Goal: Task Accomplishment & Management: Complete application form

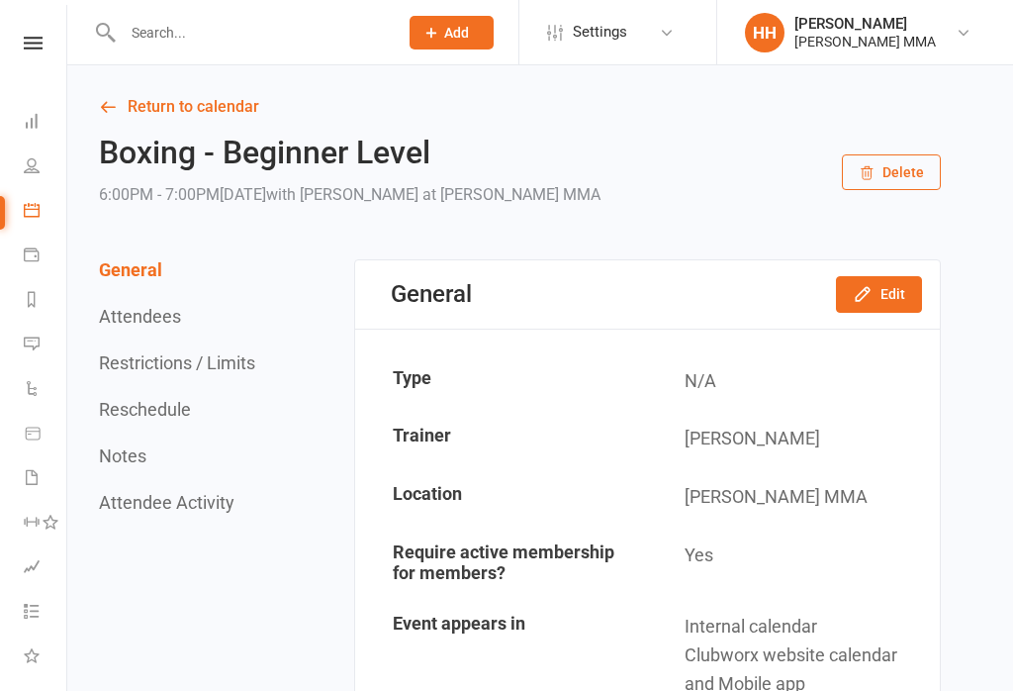
click at [474, 42] on button "Add" at bounding box center [452, 33] width 84 height 34
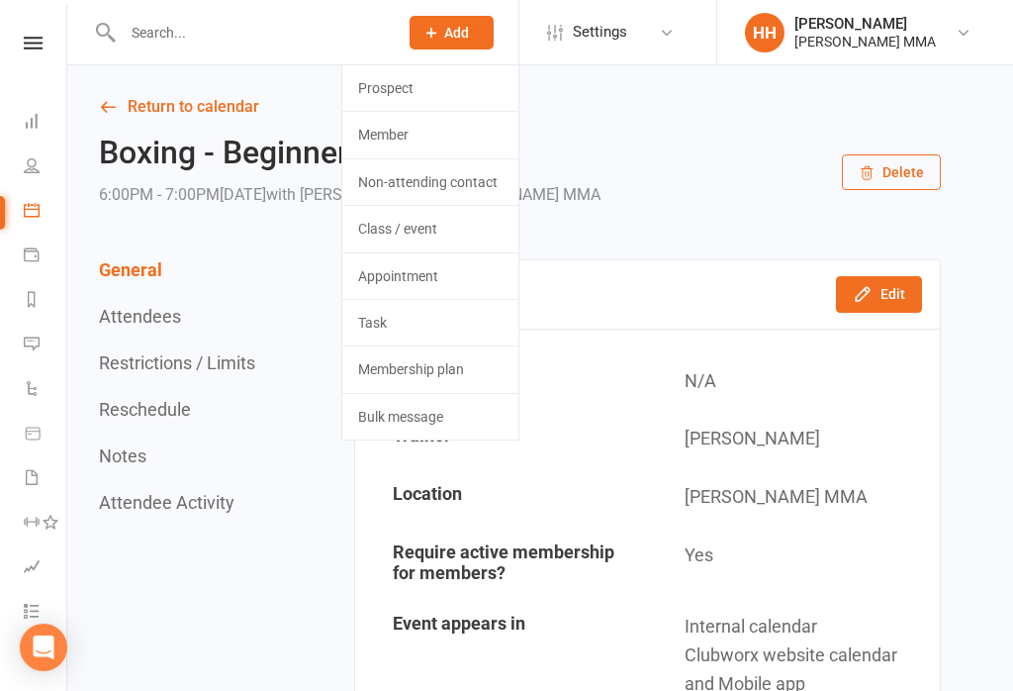
click at [451, 117] on link "Member" at bounding box center [430, 135] width 176 height 46
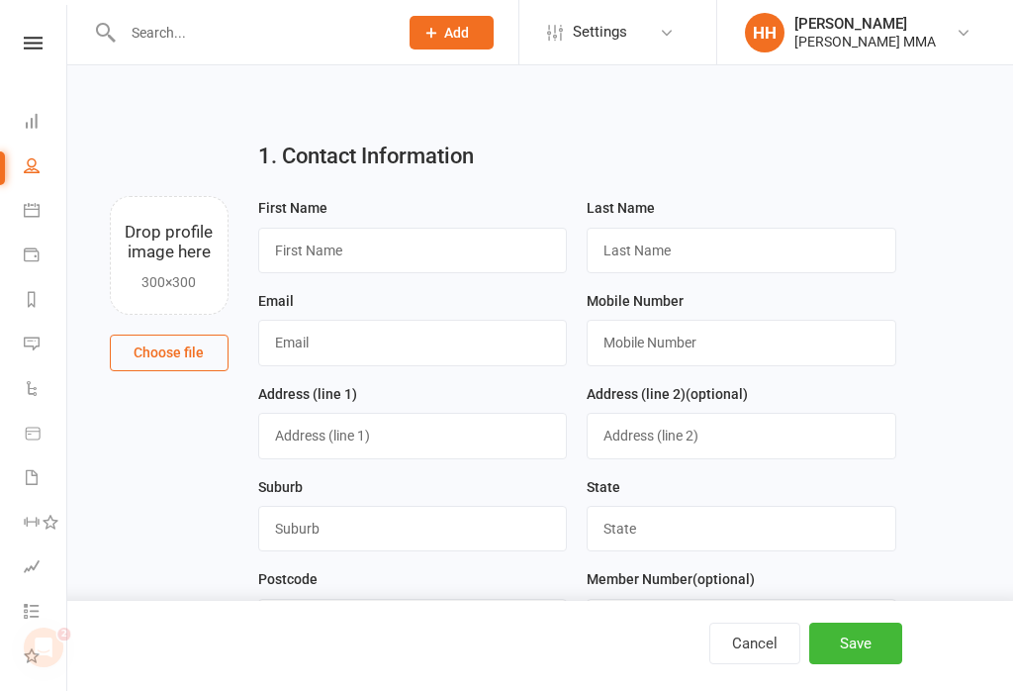
click at [52, 136] on link "Dashboard" at bounding box center [46, 123] width 45 height 45
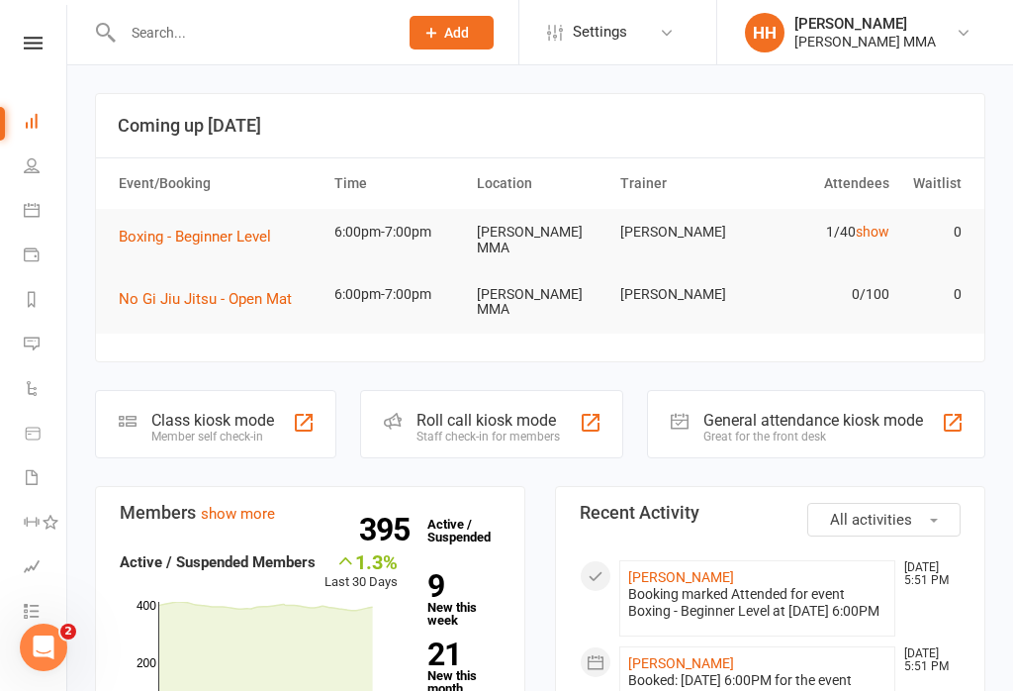
click at [455, 45] on button "Add" at bounding box center [452, 33] width 84 height 34
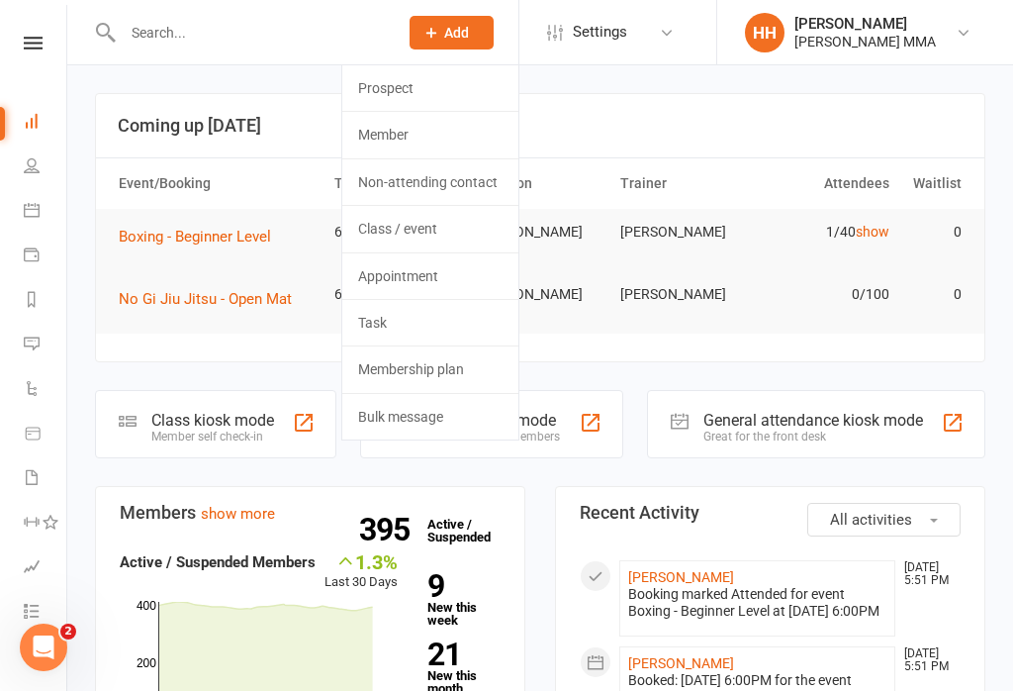
click at [452, 105] on link "Prospect" at bounding box center [430, 88] width 176 height 46
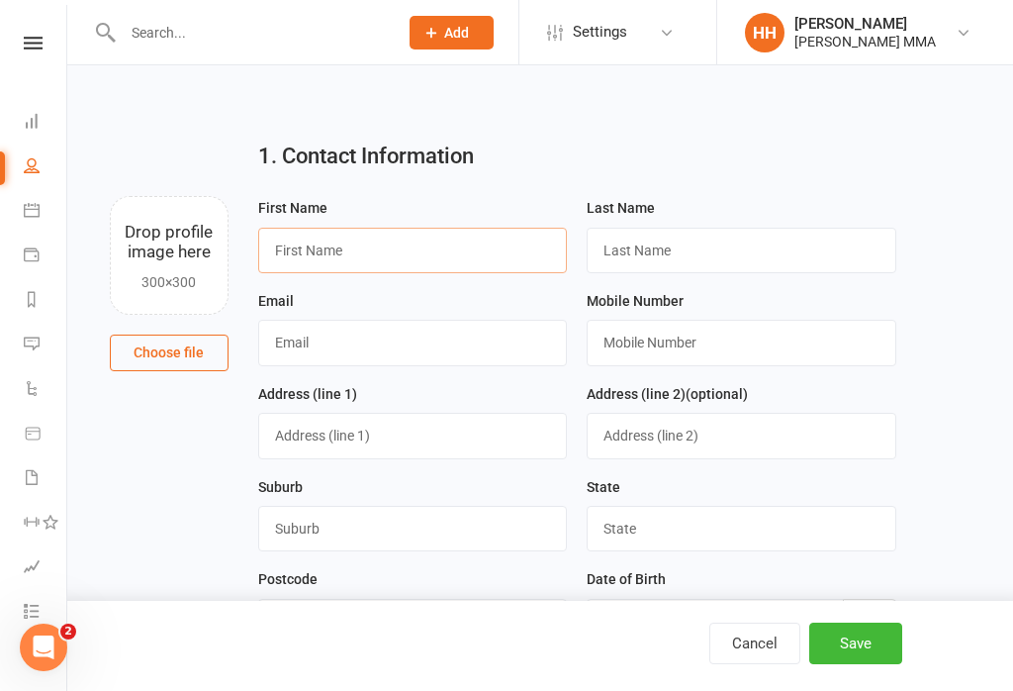
click at [357, 248] on input "text" at bounding box center [413, 251] width 310 height 46
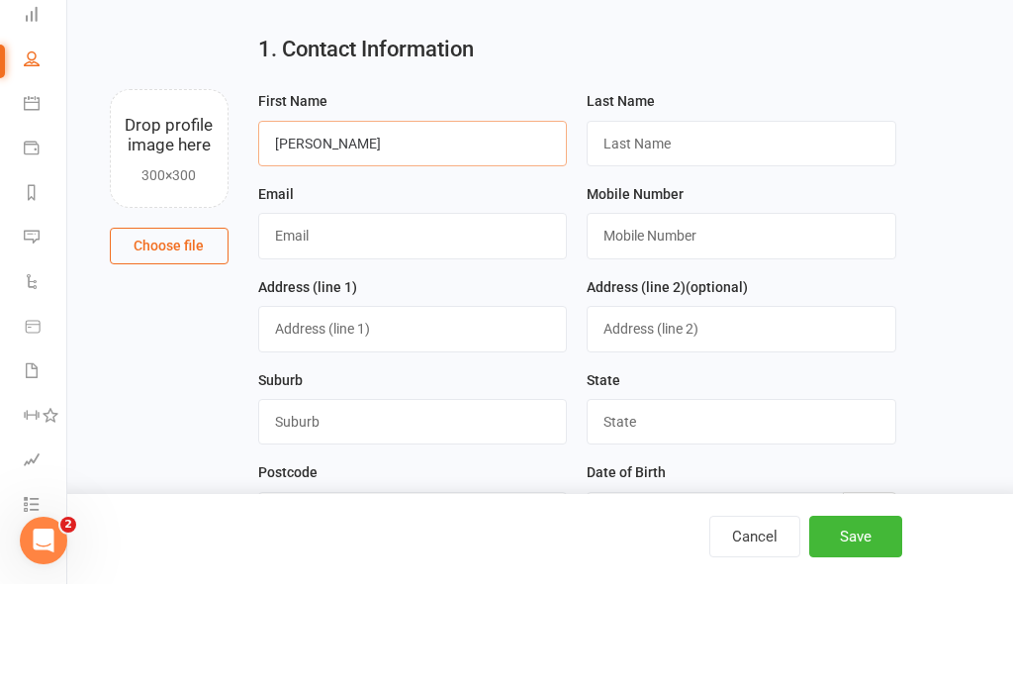
type input "[PERSON_NAME]"
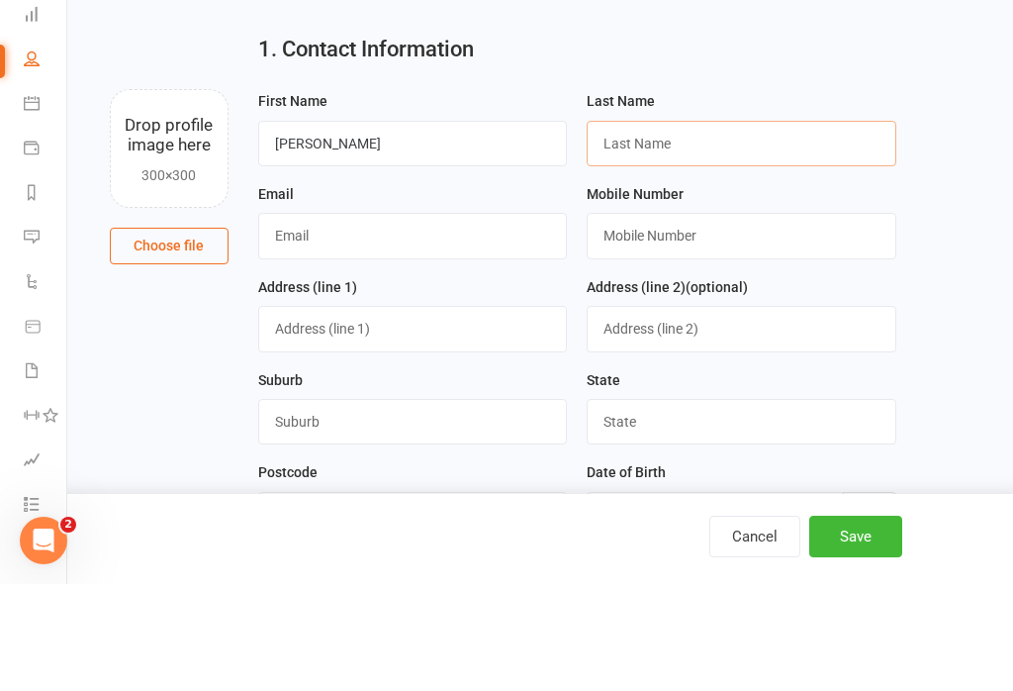
click at [723, 228] on input "text" at bounding box center [742, 251] width 310 height 46
type input "Yin"
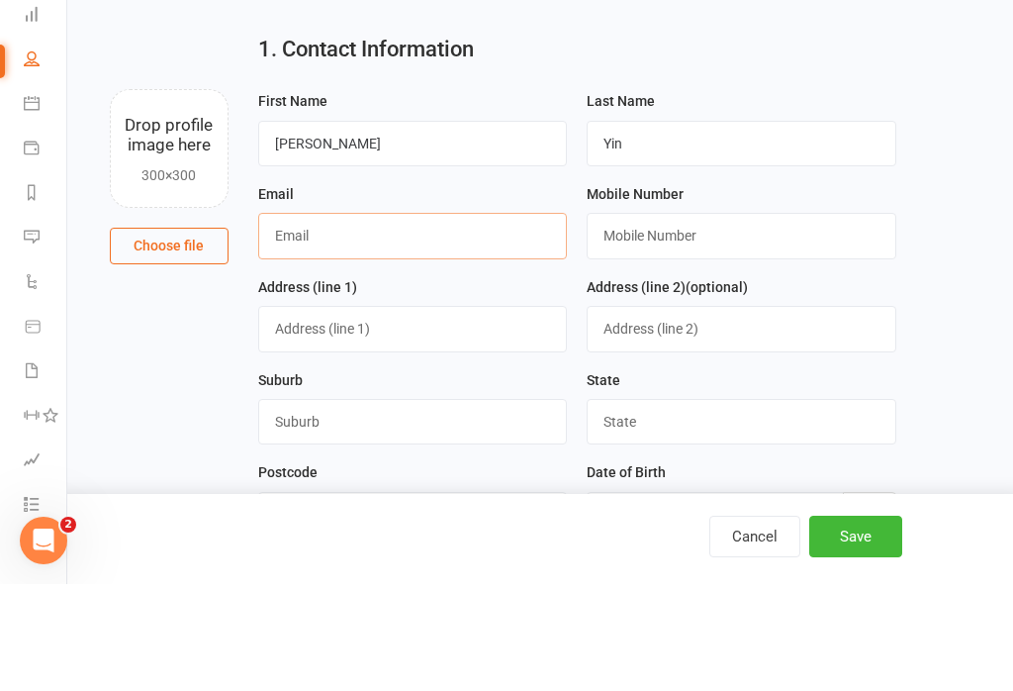
click at [310, 320] on input "text" at bounding box center [413, 343] width 310 height 46
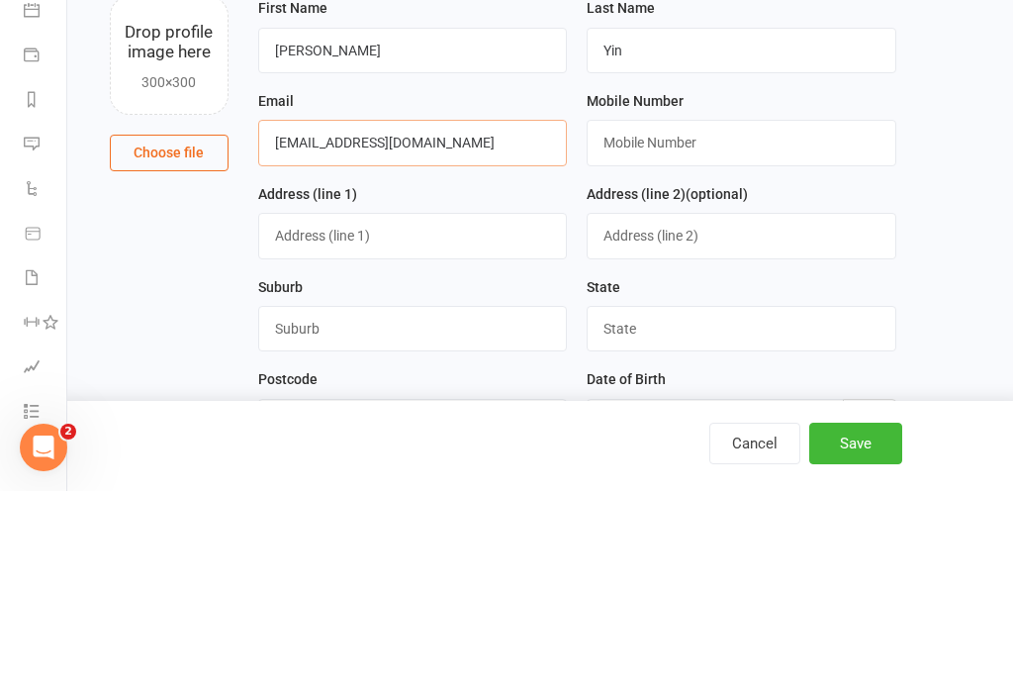
type input "[EMAIL_ADDRESS][DOMAIN_NAME]"
click at [776, 320] on input "text" at bounding box center [742, 343] width 310 height 46
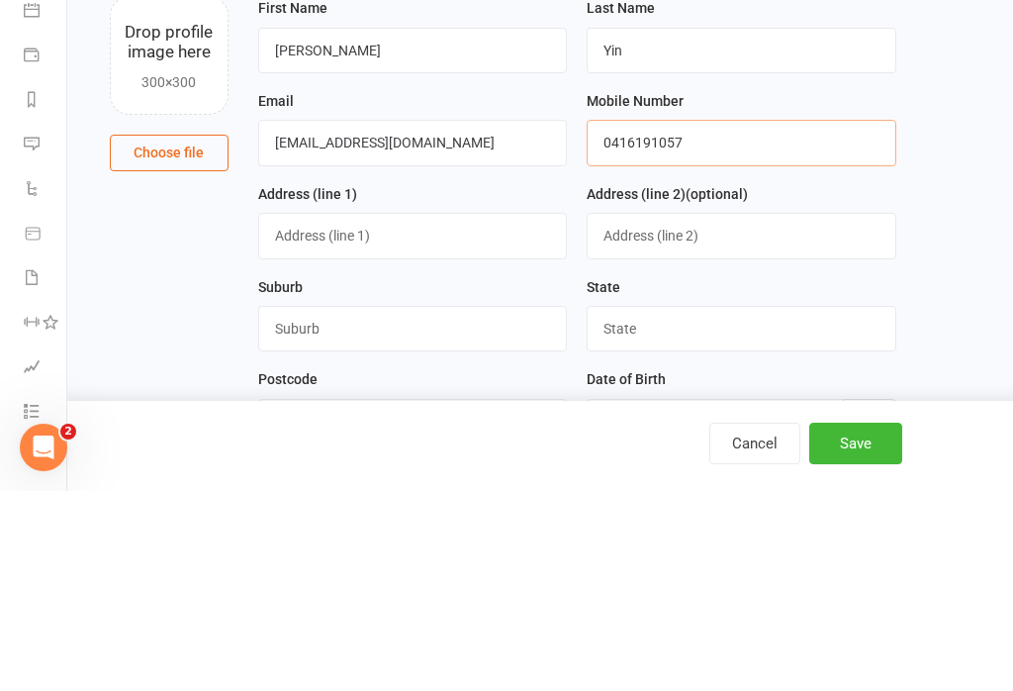
type input "0416191057"
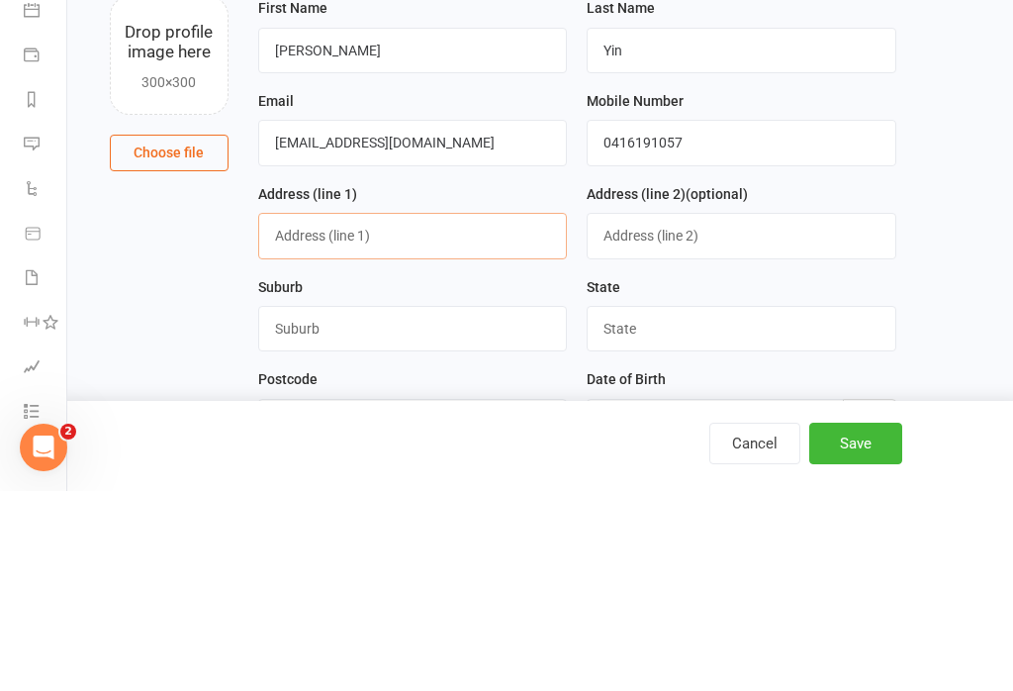
click at [283, 413] on input "text" at bounding box center [413, 436] width 310 height 46
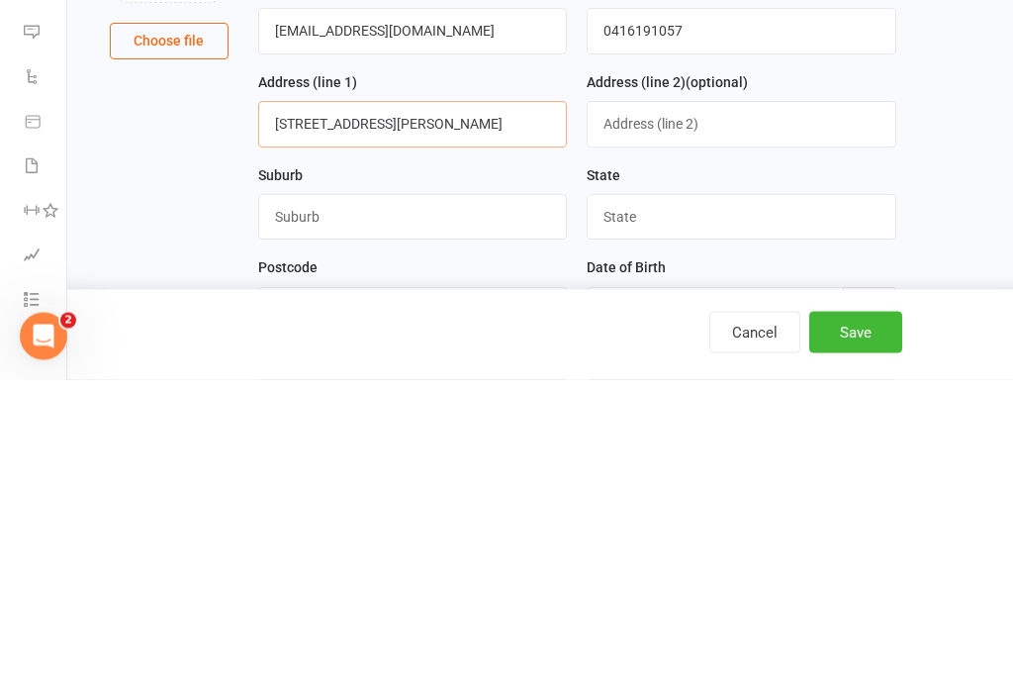
type input "[STREET_ADDRESS][PERSON_NAME]"
click at [285, 506] on input "text" at bounding box center [413, 529] width 310 height 46
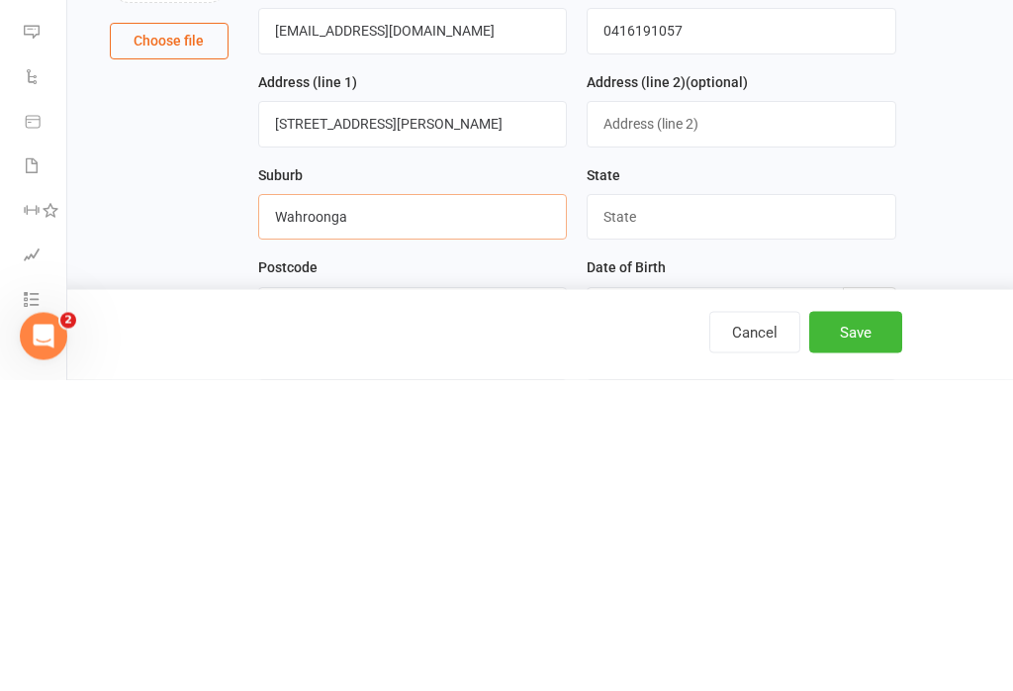
type input "Wahroonga"
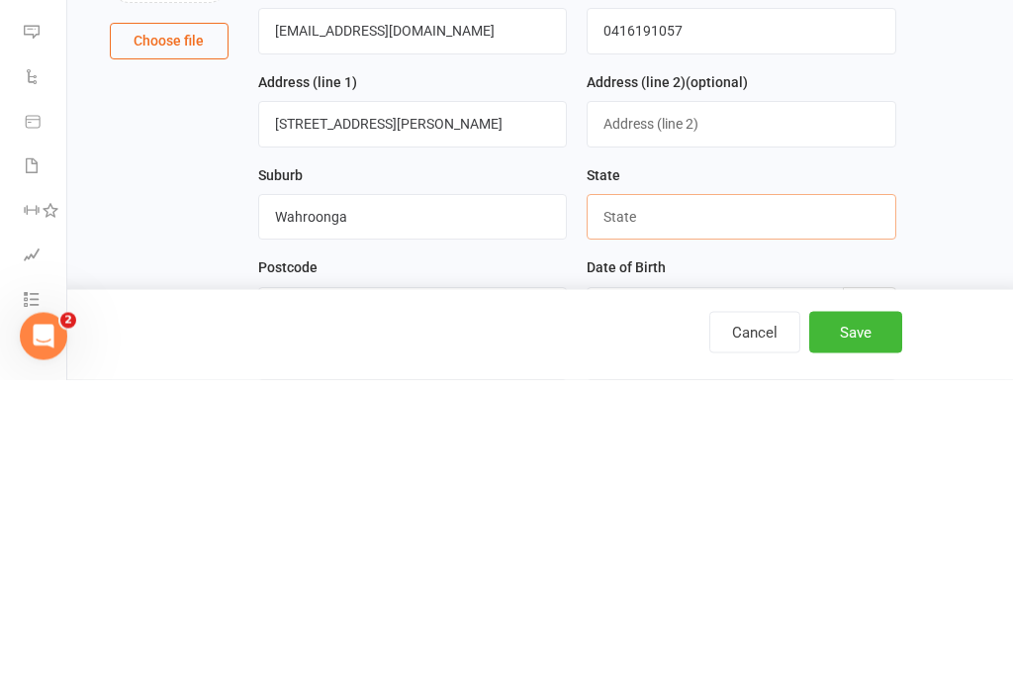
click at [804, 506] on input "text" at bounding box center [742, 529] width 310 height 46
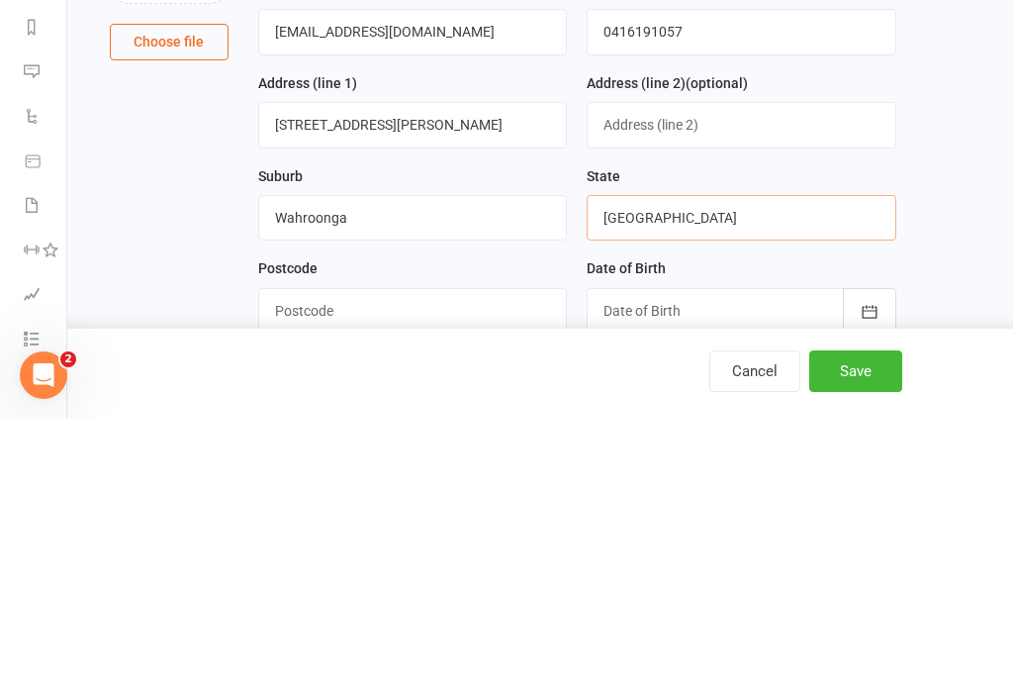
scroll to position [40, 0]
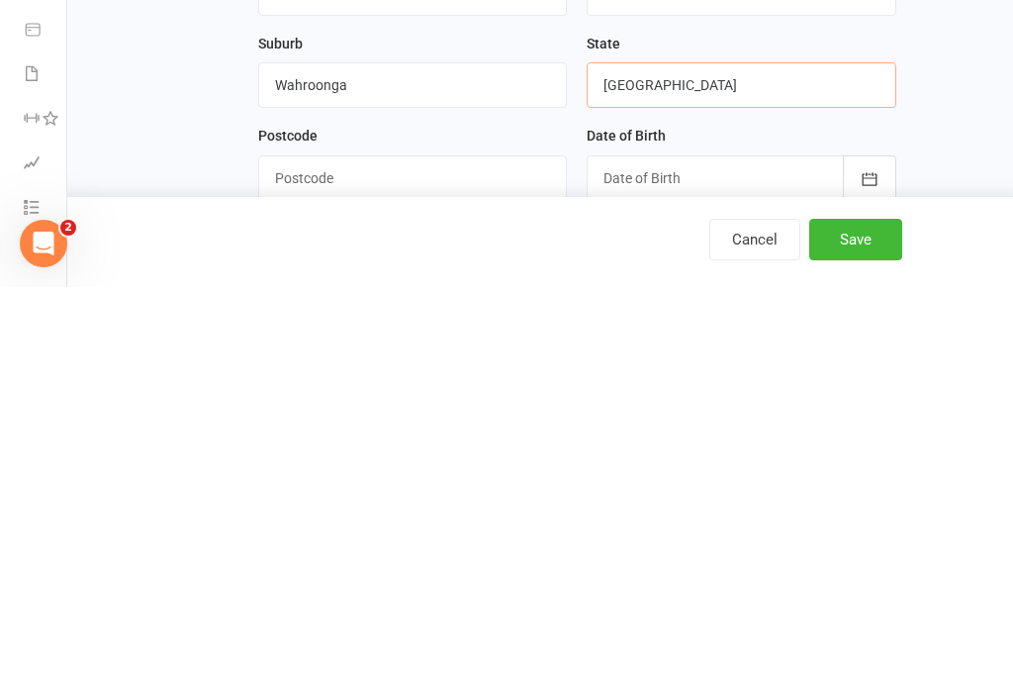
type input "[GEOGRAPHIC_DATA]"
click at [288, 559] on input "text" at bounding box center [413, 582] width 310 height 46
type input "2076"
click at [743, 559] on div at bounding box center [742, 582] width 310 height 46
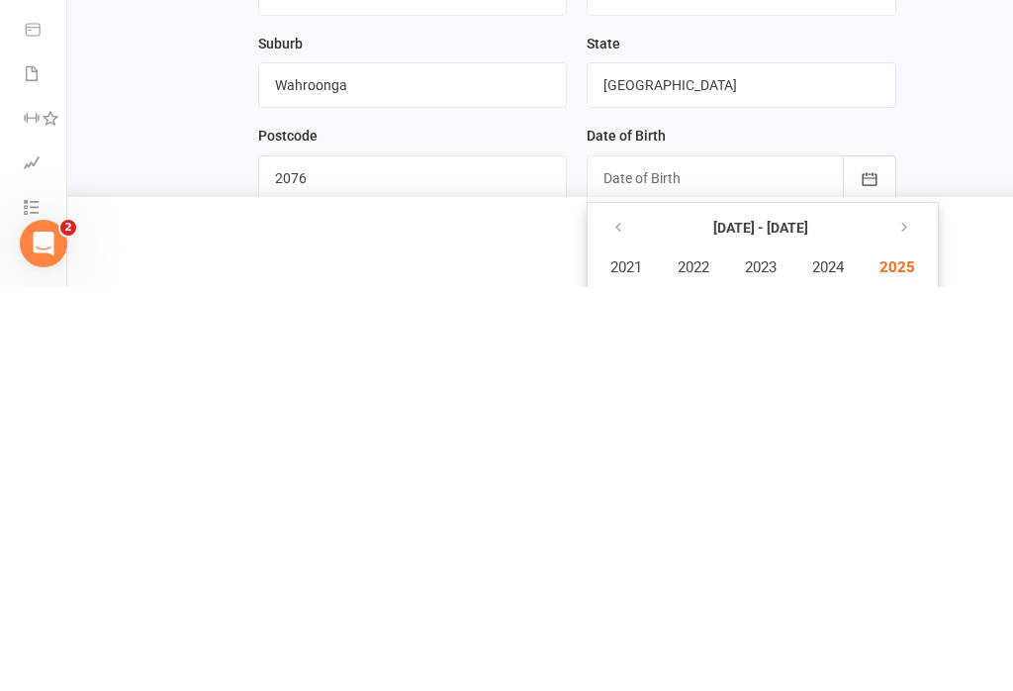
scroll to position [533, 0]
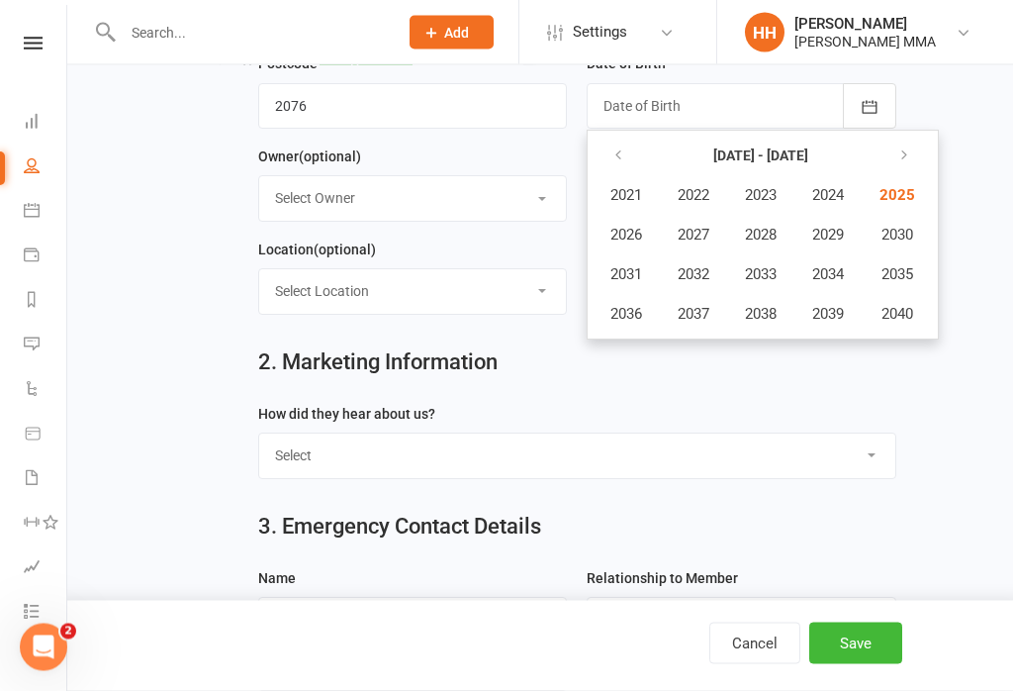
click at [623, 157] on icon "button" at bounding box center [618, 156] width 14 height 16
click at [774, 230] on span "2008" at bounding box center [761, 235] width 32 height 18
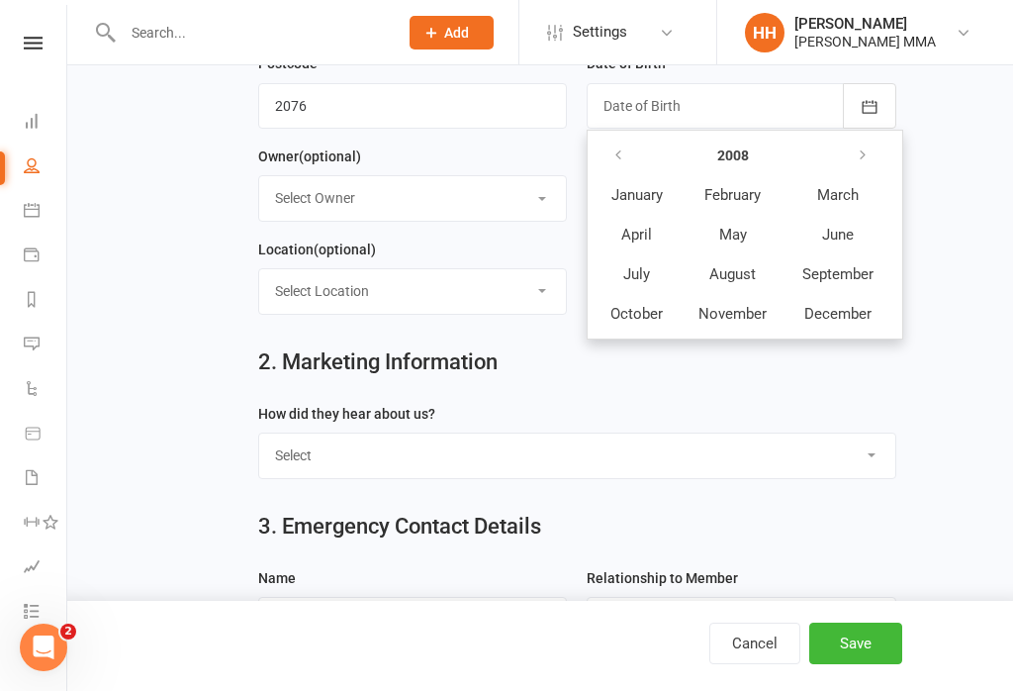
click at [853, 192] on span "March" at bounding box center [838, 195] width 42 height 18
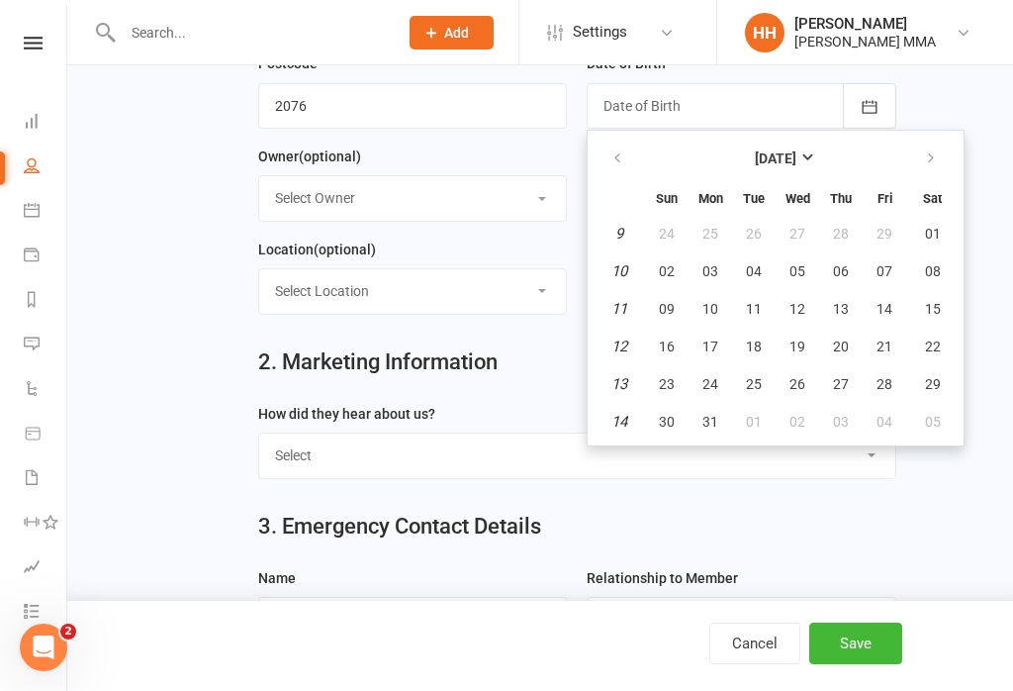
click at [887, 343] on span "21" at bounding box center [885, 346] width 16 height 16
type input "[DATE]"
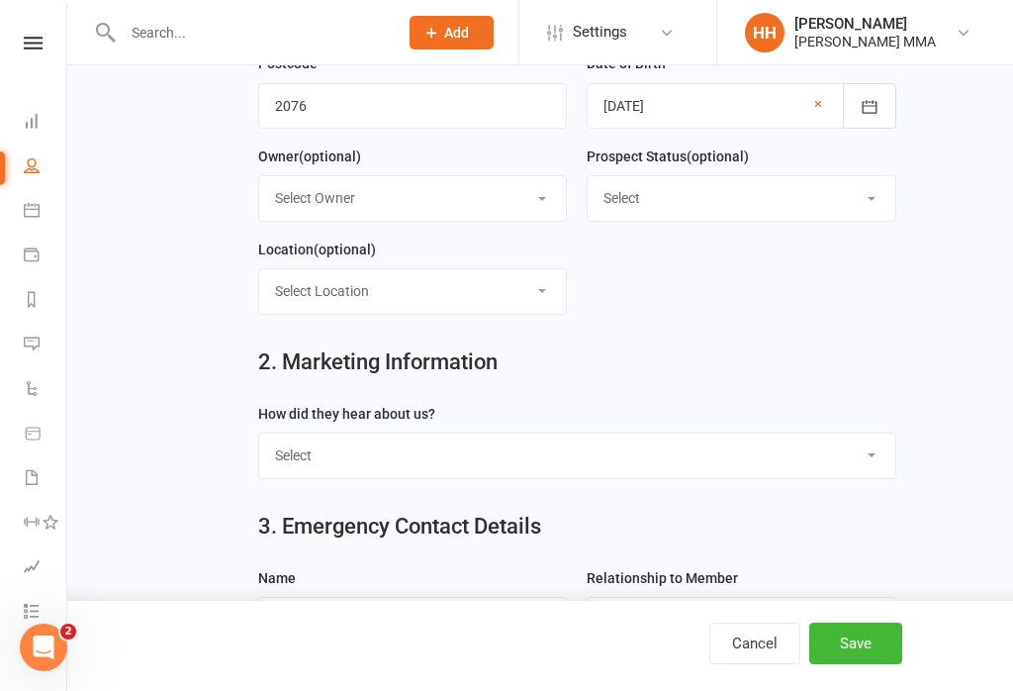
scroll to position [514, 0]
click at [289, 202] on select "Select Owner [PERSON_NAME] [PERSON_NAME] [PERSON_NAME]" at bounding box center [413, 199] width 308 height 44
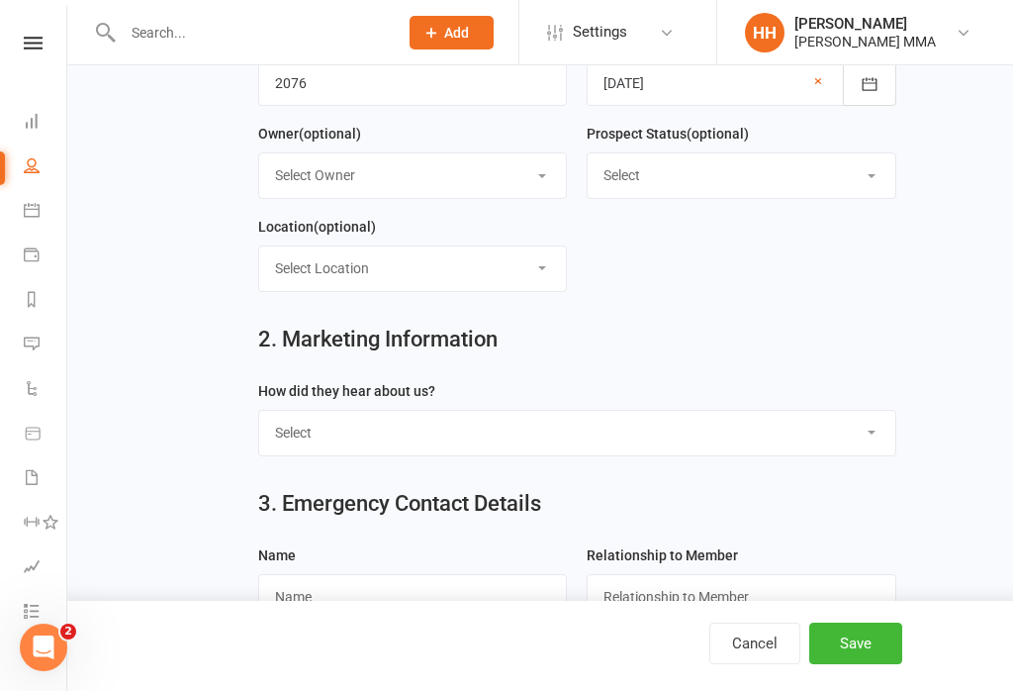
scroll to position [657, 0]
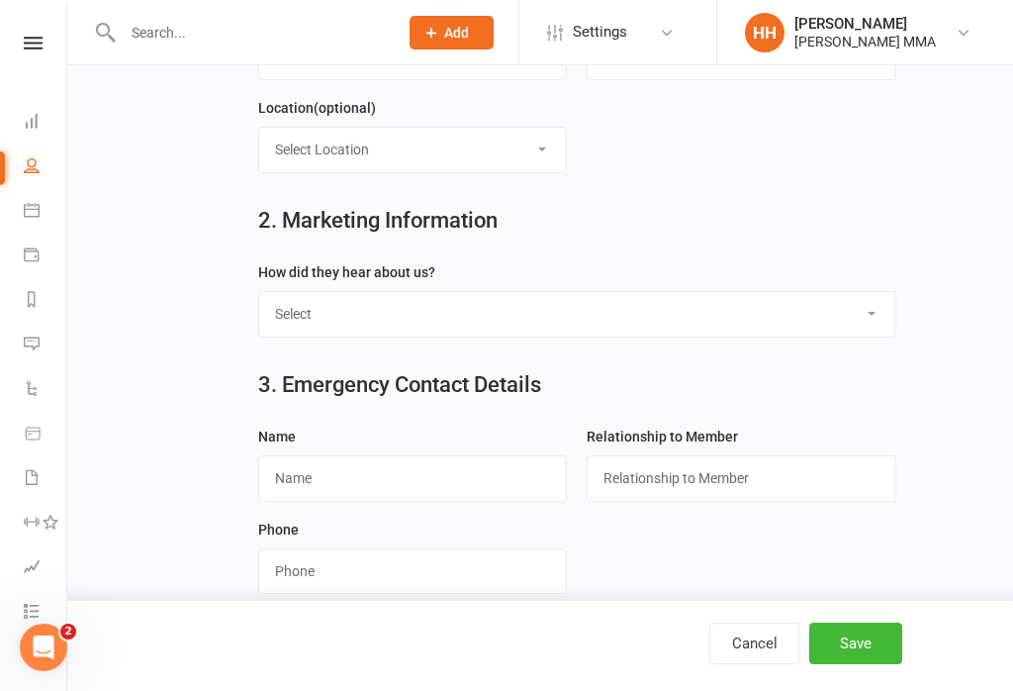
click at [667, 308] on select "Select Through A Friend Social Media Google Walk by" at bounding box center [577, 314] width 636 height 44
click at [730, 316] on select "Select Through A Friend Social Media Google Walk by" at bounding box center [577, 314] width 636 height 44
select select "Google"
click at [302, 478] on input "text" at bounding box center [413, 478] width 310 height 46
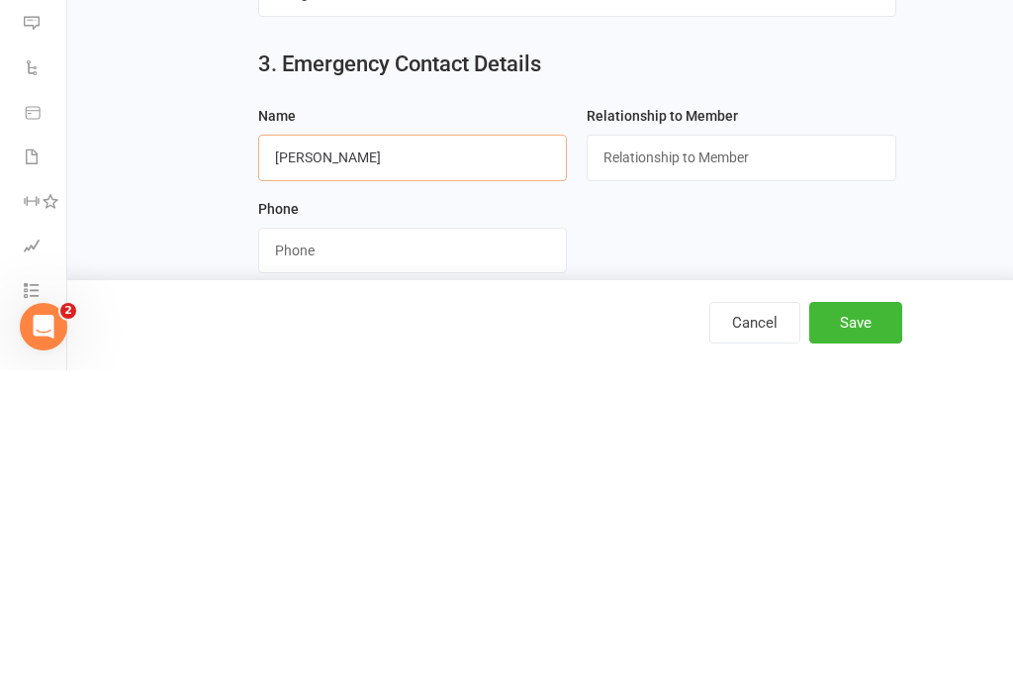
type input "[PERSON_NAME]"
click at [749, 455] on input "text" at bounding box center [742, 478] width 310 height 46
type input "Mother"
click at [307, 548] on input "string" at bounding box center [413, 571] width 310 height 46
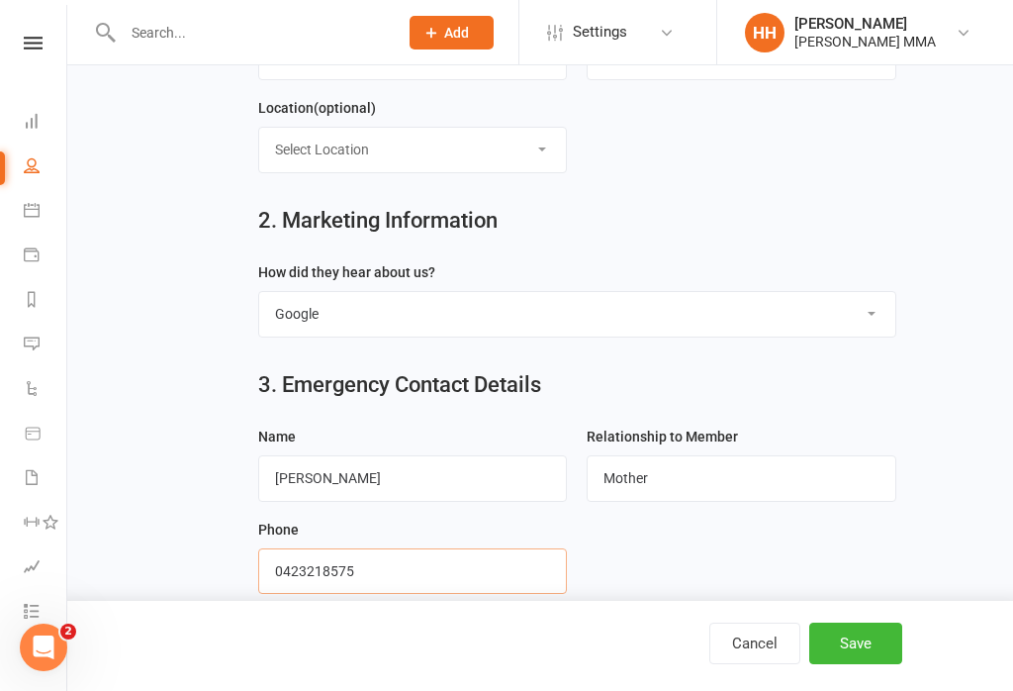
type input "0423218575"
click at [855, 664] on button "Save" at bounding box center [855, 643] width 93 height 42
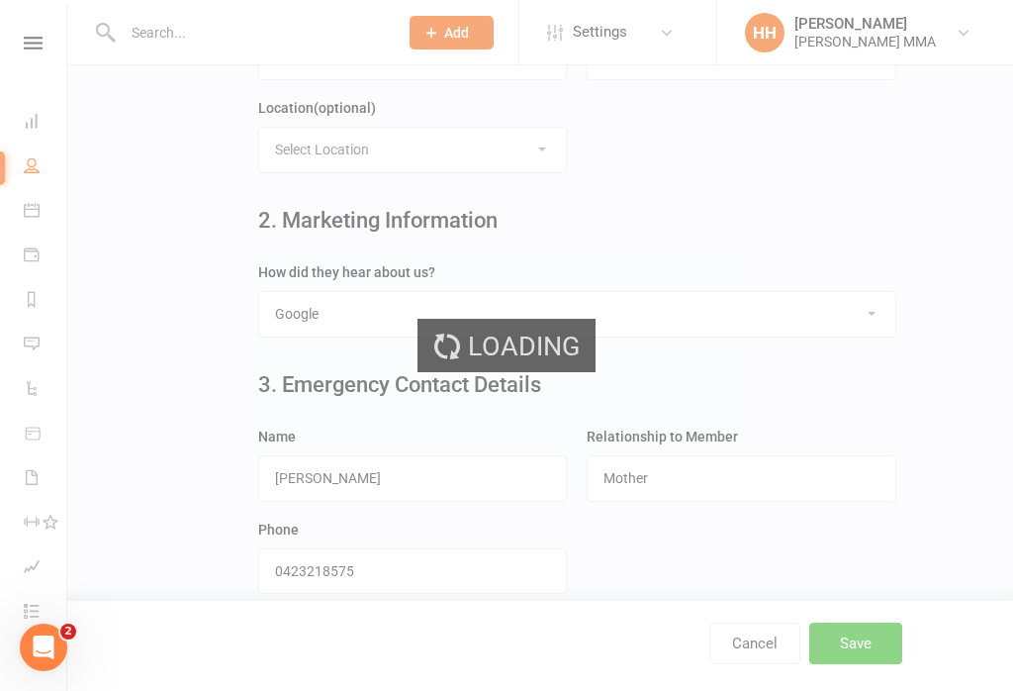
scroll to position [0, 0]
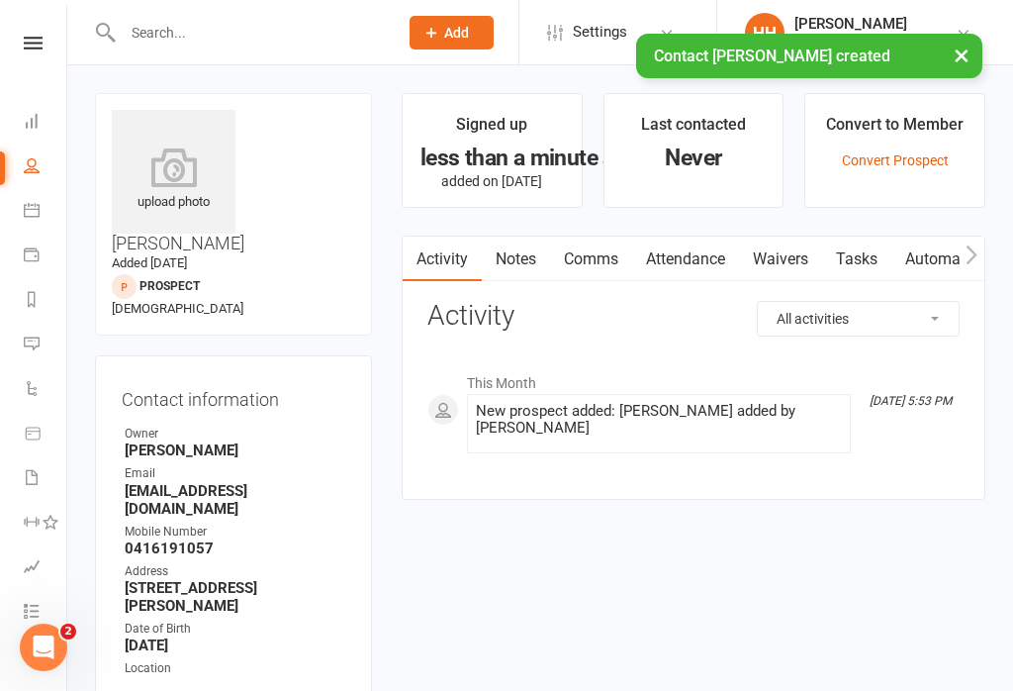
click at [803, 257] on link "Waivers" at bounding box center [780, 259] width 83 height 46
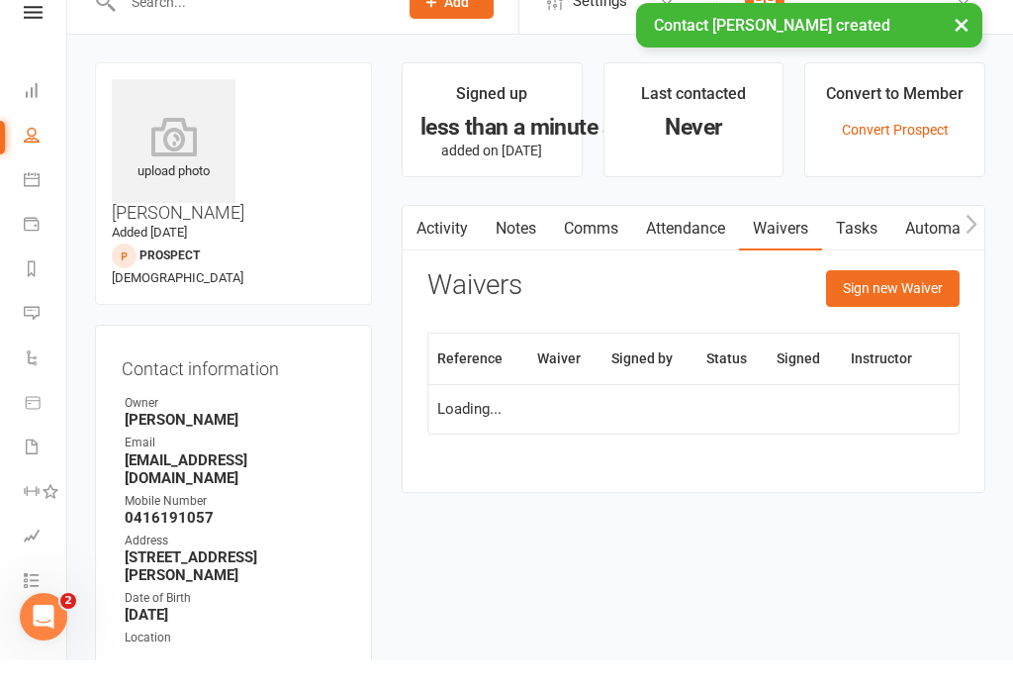
scroll to position [31, 0]
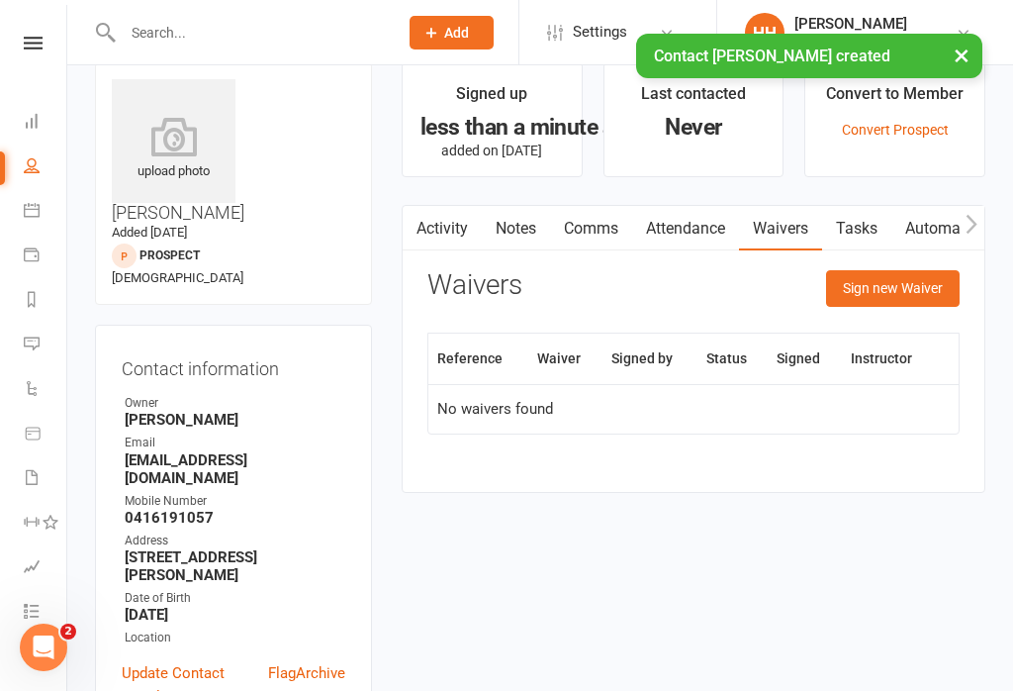
click at [913, 276] on button "Sign new Waiver" at bounding box center [893, 288] width 134 height 36
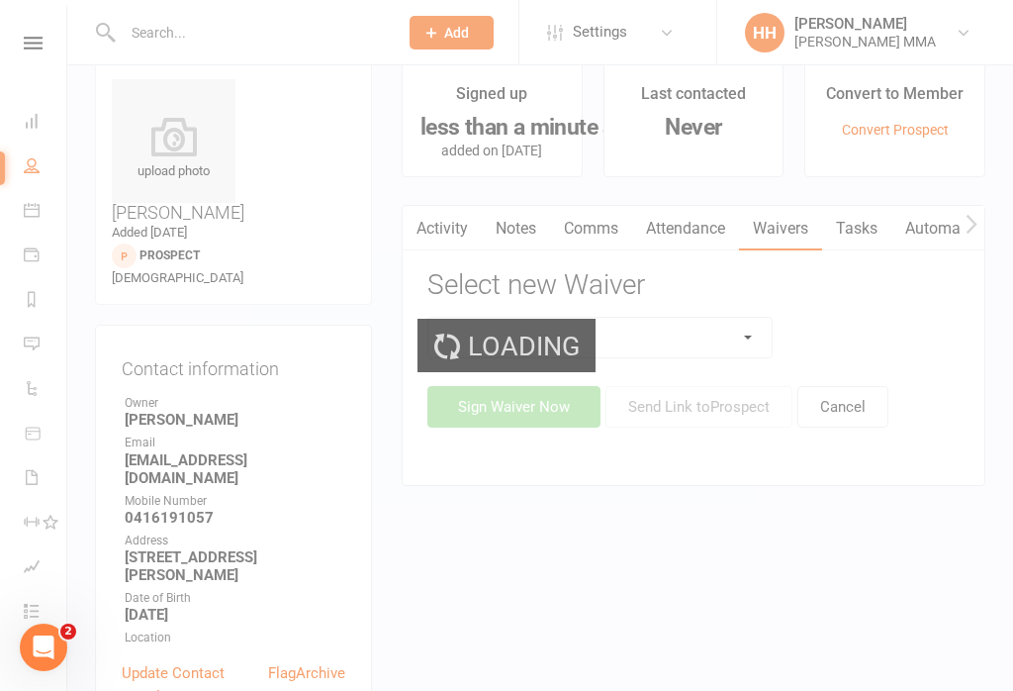
click at [729, 354] on select at bounding box center [599, 338] width 343 height 40
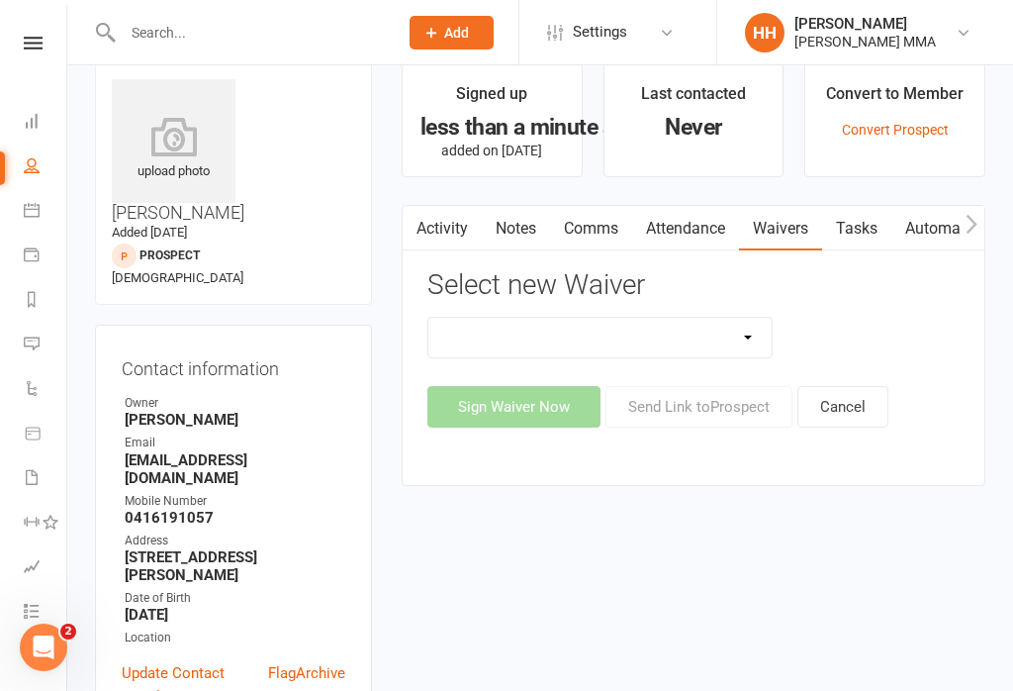
select select "10455"
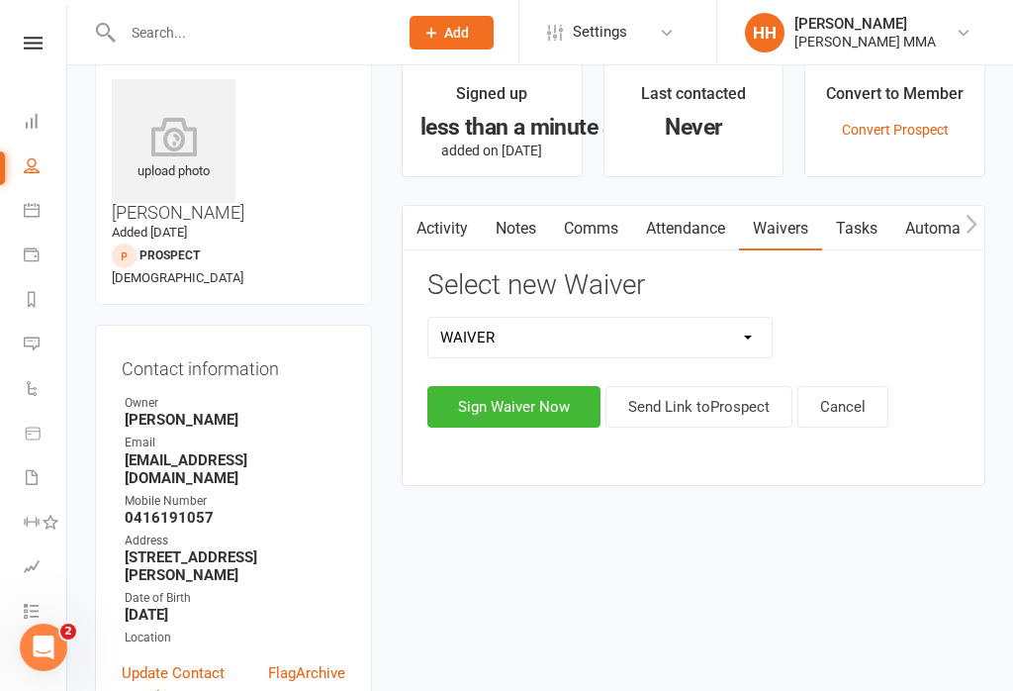
click at [542, 395] on button "Sign Waiver Now" at bounding box center [513, 407] width 173 height 42
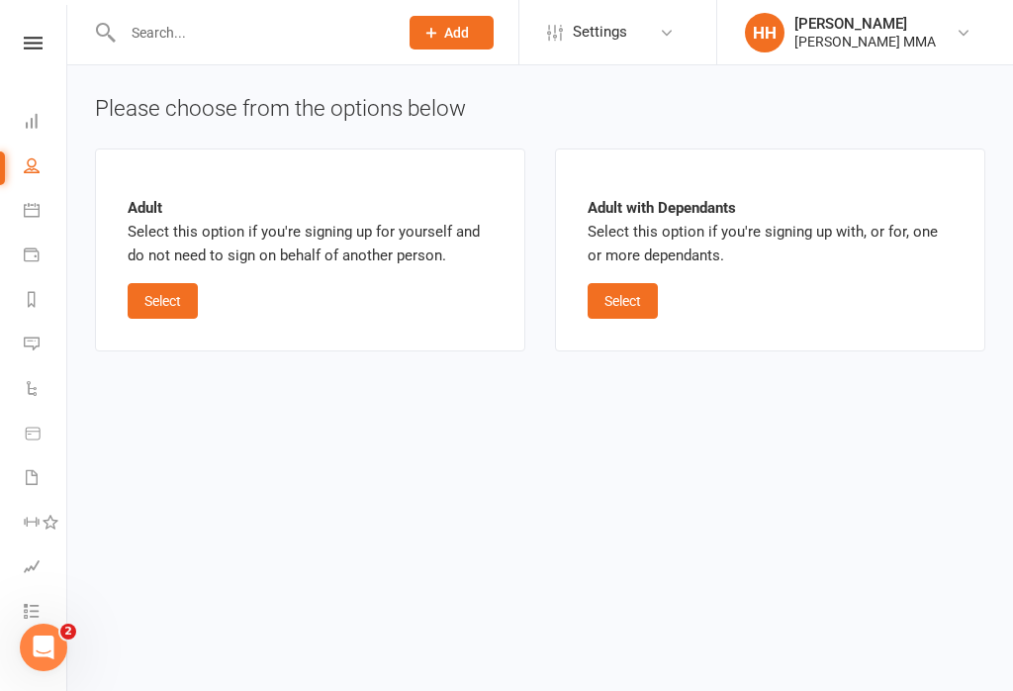
click at [149, 289] on button "Select" at bounding box center [163, 301] width 70 height 36
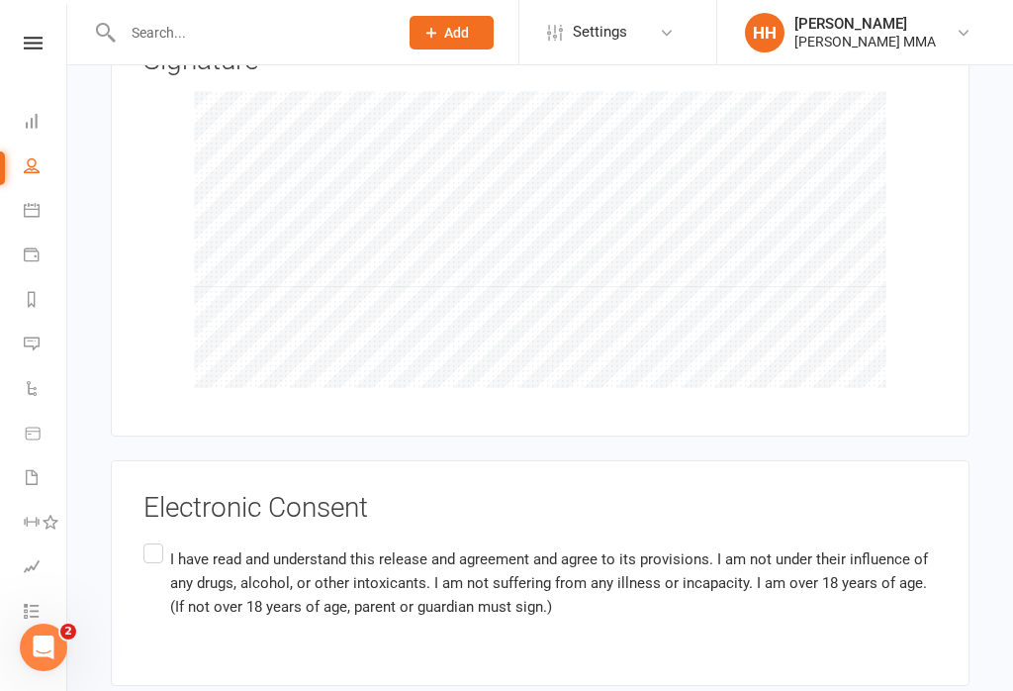
scroll to position [1912, 0]
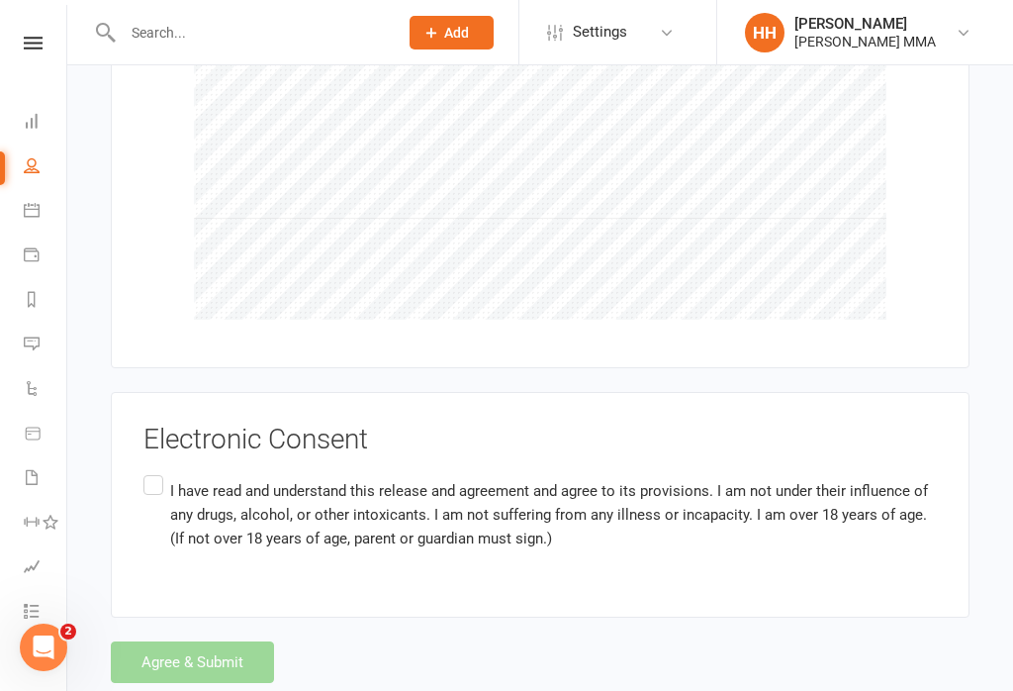
click at [150, 488] on label "I have read and understand this release and agreement and agree to its provisio…" at bounding box center [540, 514] width 794 height 86
click at [150, 471] on input "I have read and understand this release and agreement and agree to its provisio…" at bounding box center [149, 471] width 13 height 0
click at [195, 641] on button "Agree & Submit" at bounding box center [192, 662] width 163 height 42
